Goal: Communication & Community: Participate in discussion

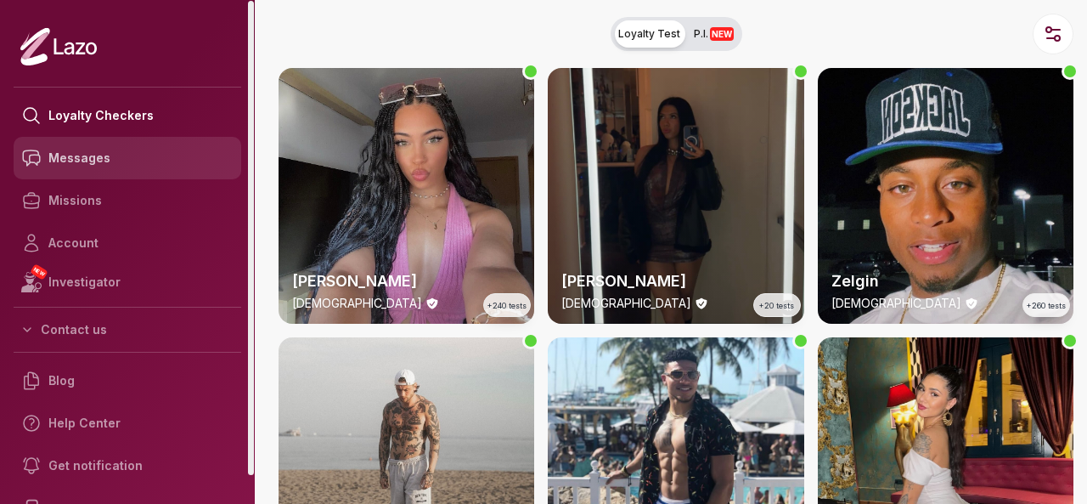
click at [160, 155] on link "Messages" at bounding box center [128, 158] width 228 height 42
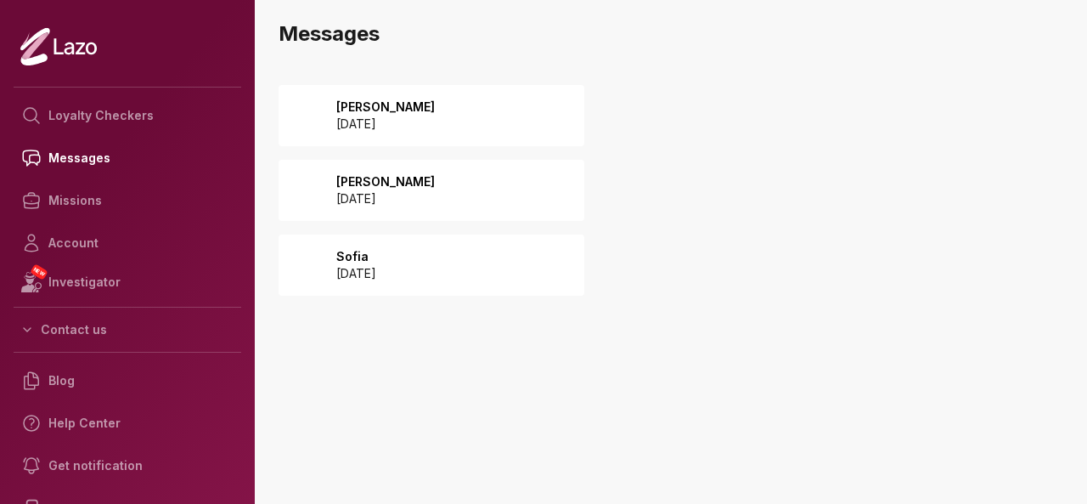
click at [472, 102] on div "Brian 2025 September 06" at bounding box center [432, 115] width 306 height 61
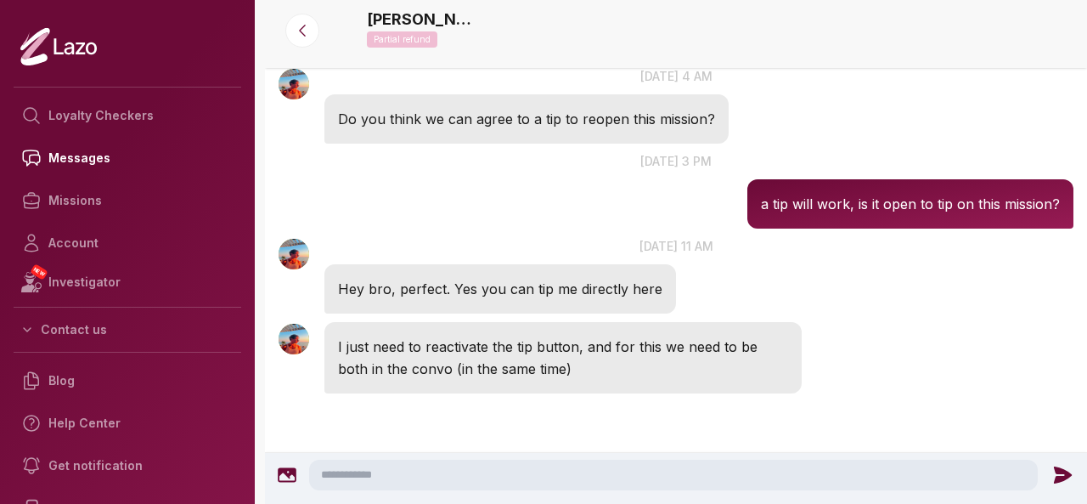
scroll to position [2016, 0]
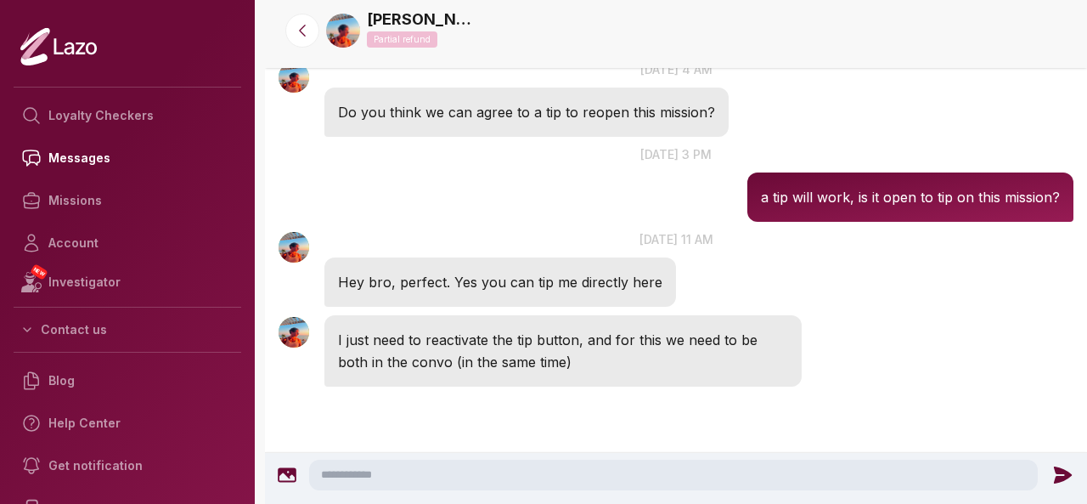
click at [600, 464] on textarea at bounding box center [673, 474] width 729 height 31
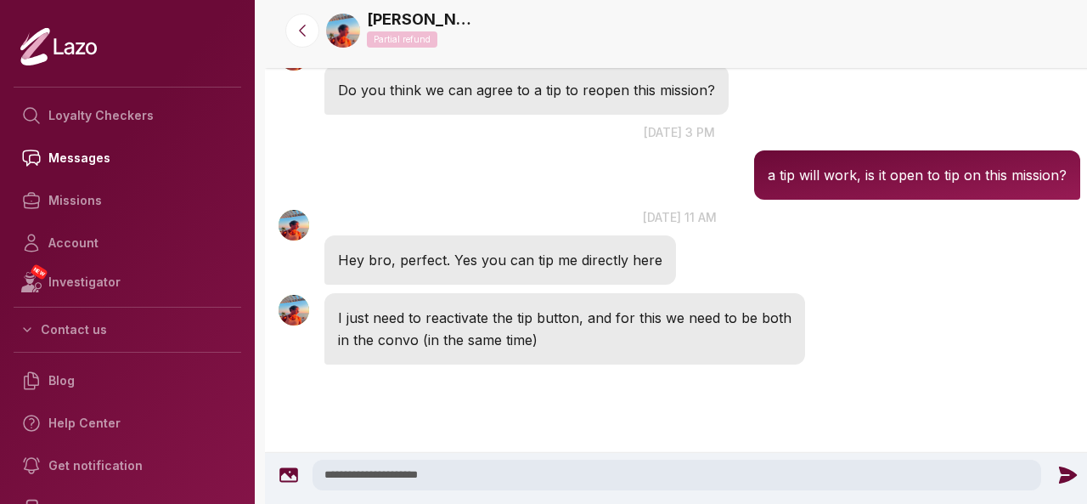
type textarea "**********"
click at [1060, 475] on icon at bounding box center [1067, 475] width 22 height 22
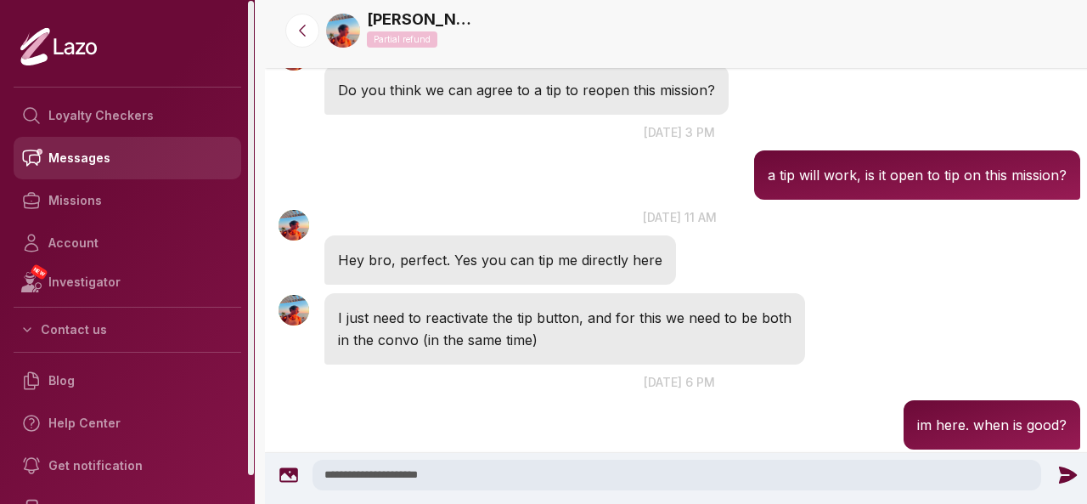
scroll to position [2101, 0]
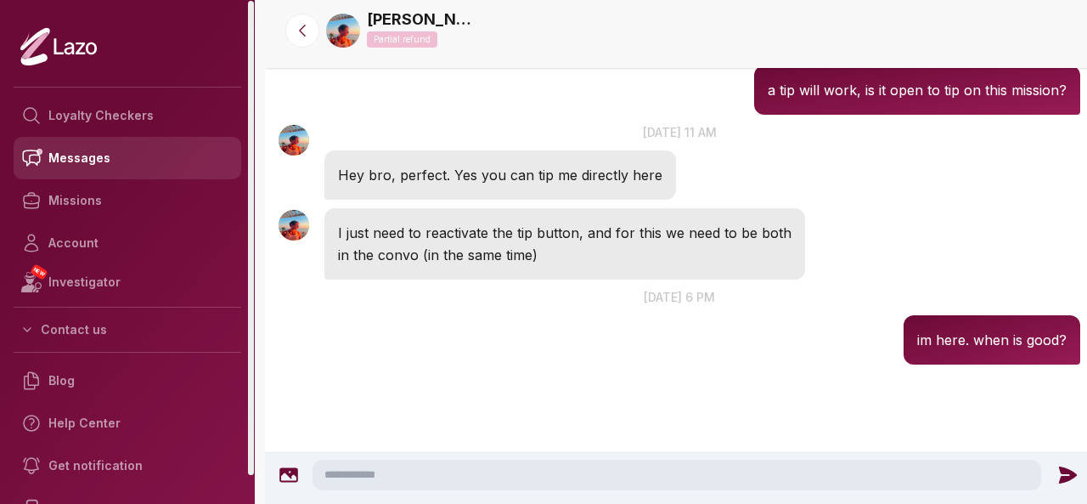
click at [94, 160] on link "Messages" at bounding box center [128, 158] width 228 height 42
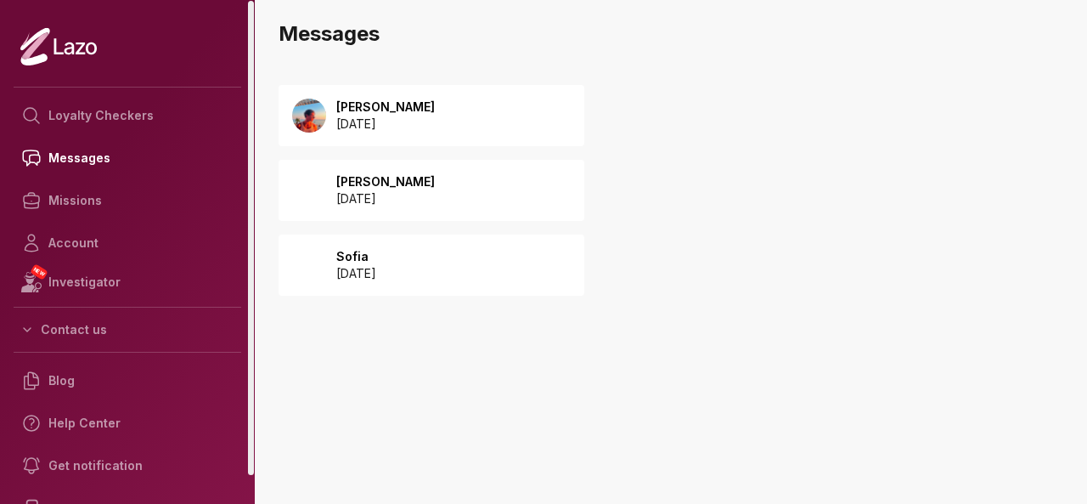
click at [521, 209] on div "[PERSON_NAME] [DATE]" at bounding box center [432, 190] width 306 height 61
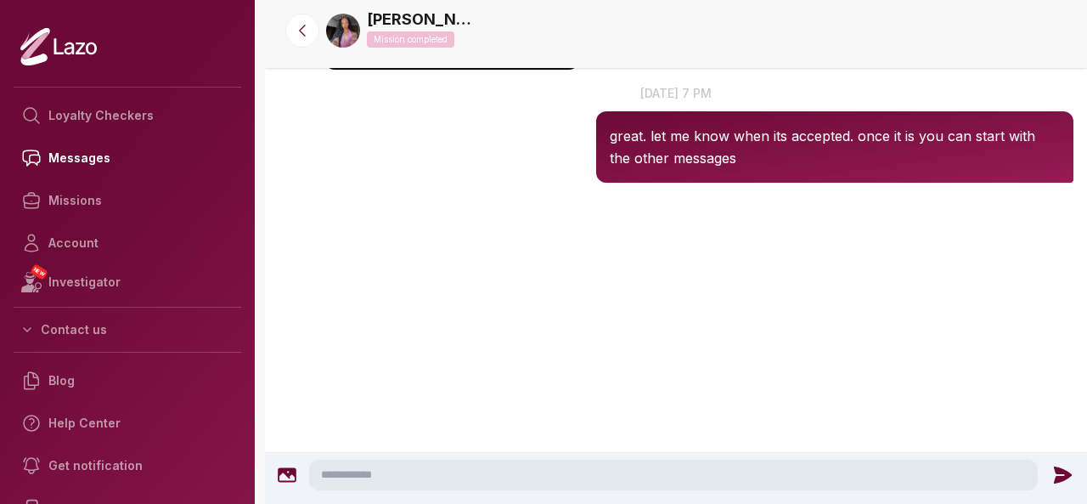
scroll to position [4497, 0]
click at [655, 476] on textarea at bounding box center [673, 474] width 729 height 31
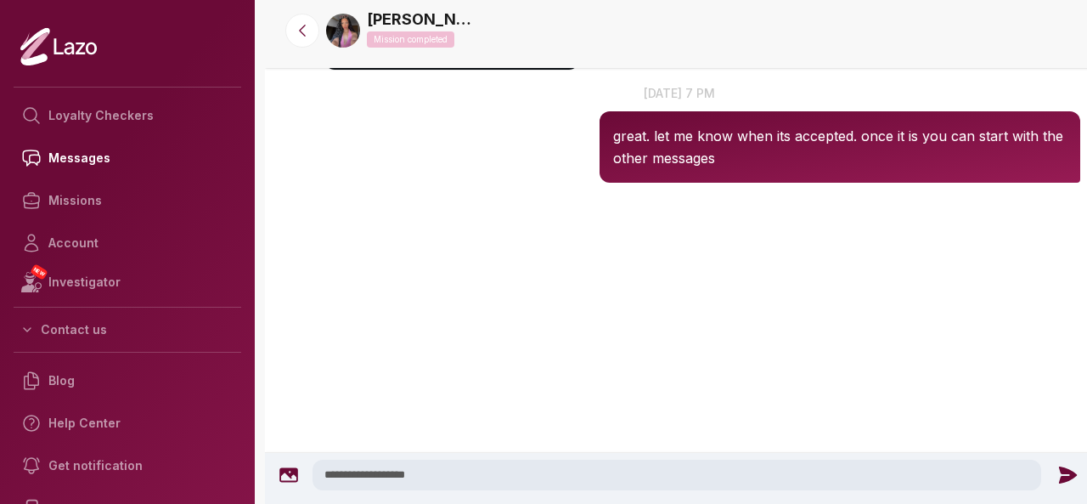
type textarea "**********"
click at [1064, 477] on icon at bounding box center [1068, 474] width 18 height 17
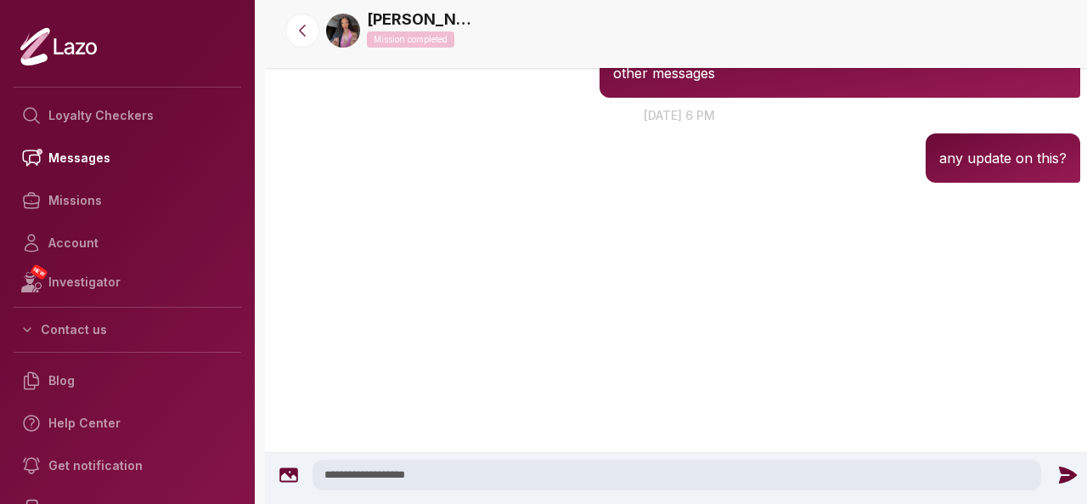
scroll to position [4479, 0]
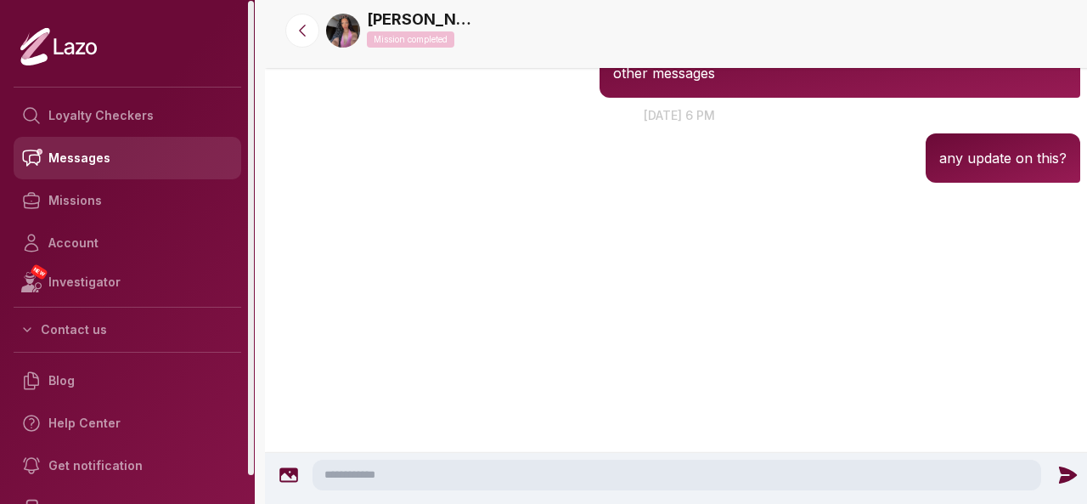
click at [123, 157] on link "Messages" at bounding box center [128, 158] width 228 height 42
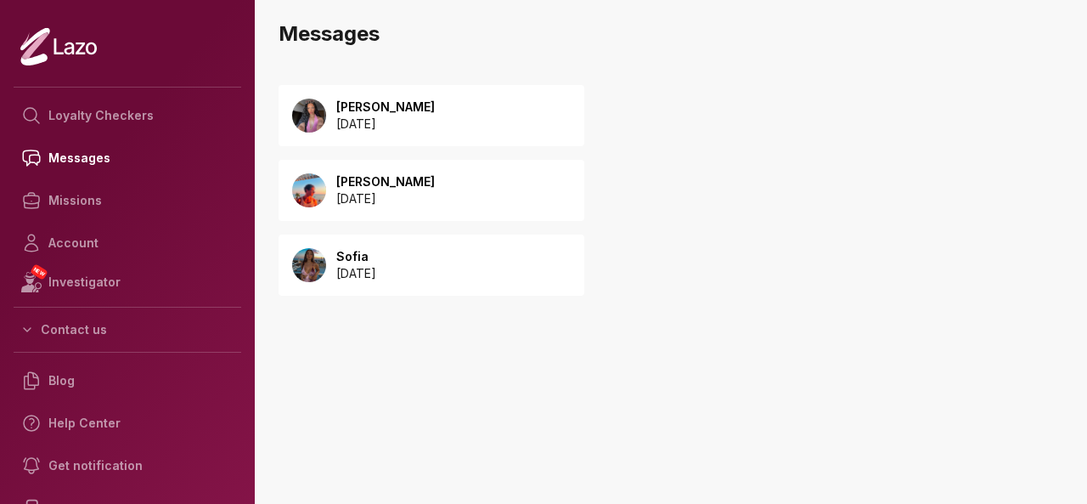
click at [452, 181] on div "[PERSON_NAME] [DATE]" at bounding box center [432, 190] width 306 height 61
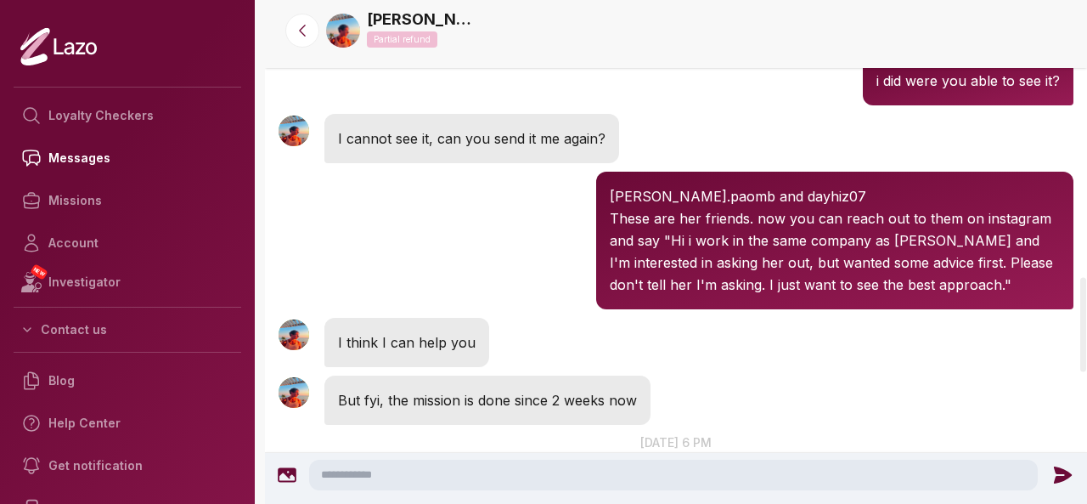
scroll to position [1451, 0]
